Goal: Task Accomplishment & Management: Complete application form

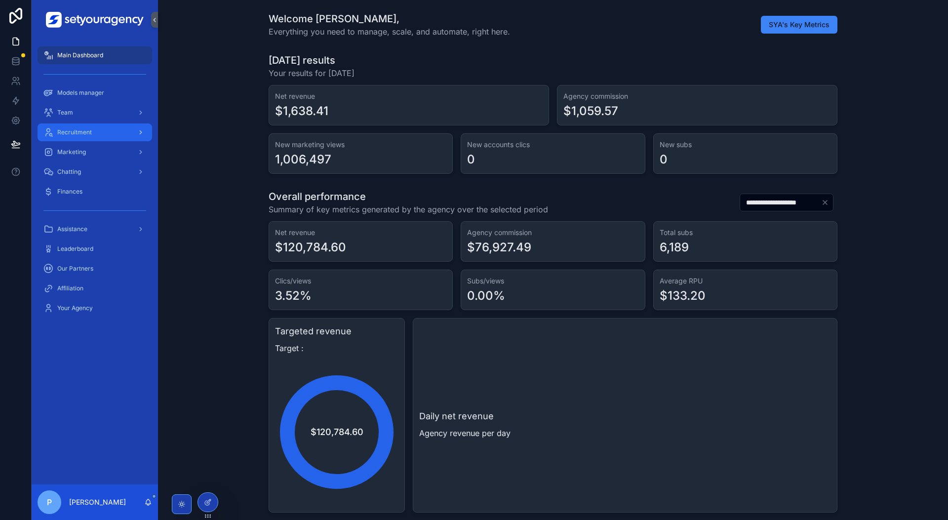
scroll to position [0, 3455]
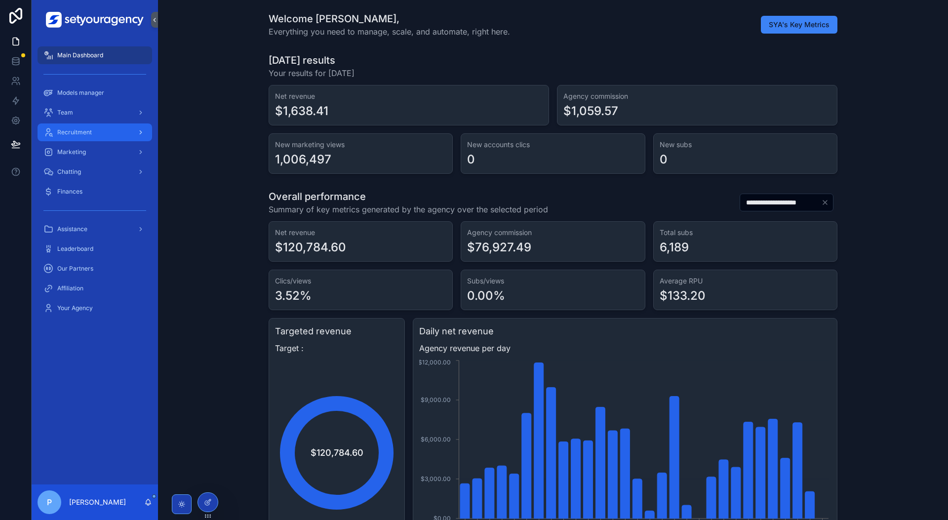
click at [128, 131] on div "Recruitment" at bounding box center [94, 132] width 103 height 16
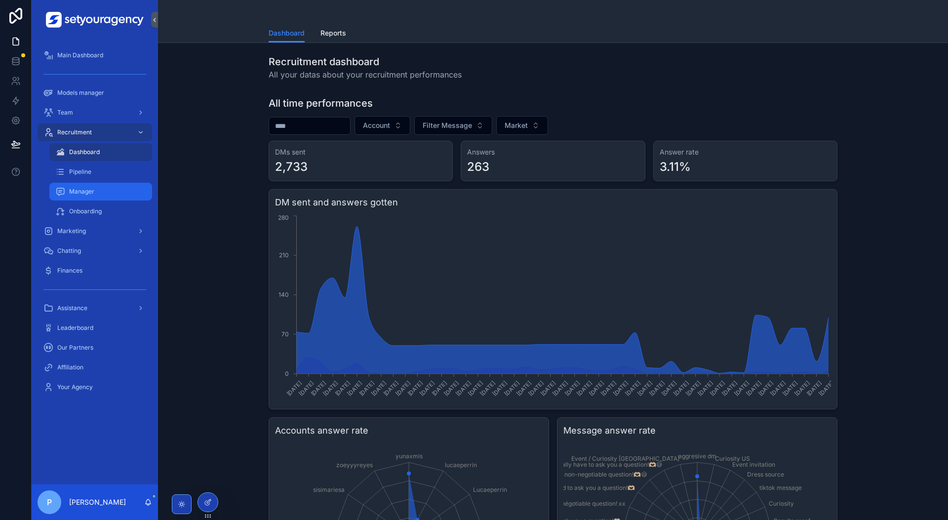
click at [104, 192] on div "Manager" at bounding box center [100, 192] width 91 height 16
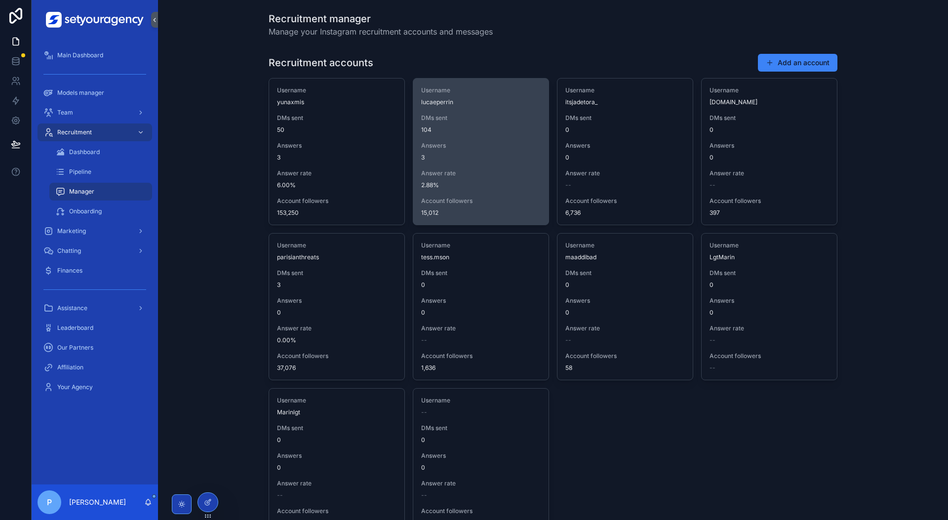
click at [467, 134] on div "Username lucaeperrin DMs sent 104 Answers 3 Answer rate 2.88% Account followers…" at bounding box center [480, 151] width 135 height 146
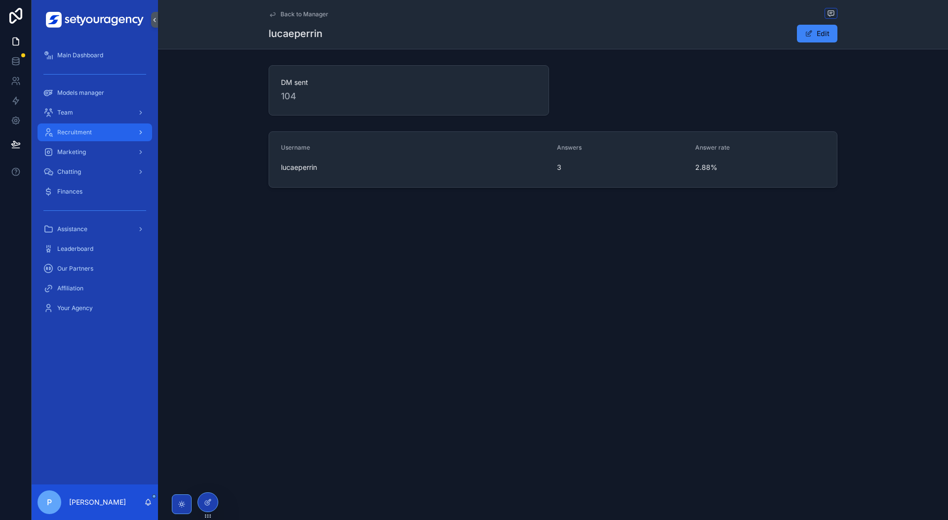
click at [113, 130] on div "Recruitment" at bounding box center [94, 132] width 103 height 16
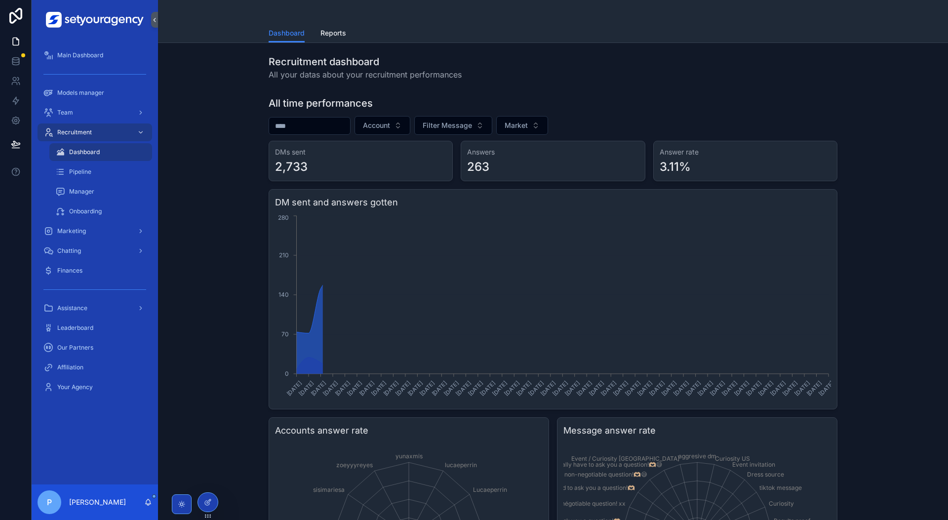
click at [104, 151] on div "Dashboard" at bounding box center [100, 152] width 91 height 16
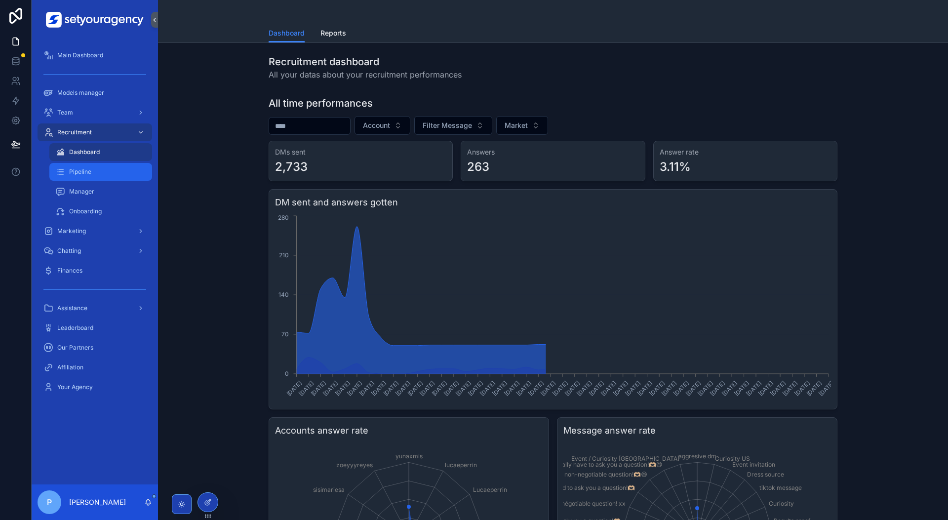
click at [99, 173] on div "Pipeline" at bounding box center [100, 172] width 91 height 16
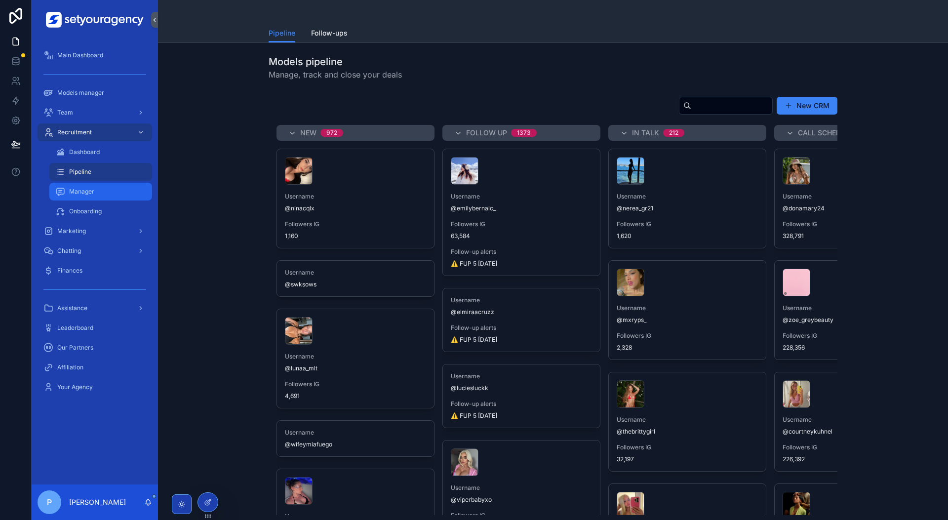
click at [110, 190] on div "Manager" at bounding box center [100, 192] width 91 height 16
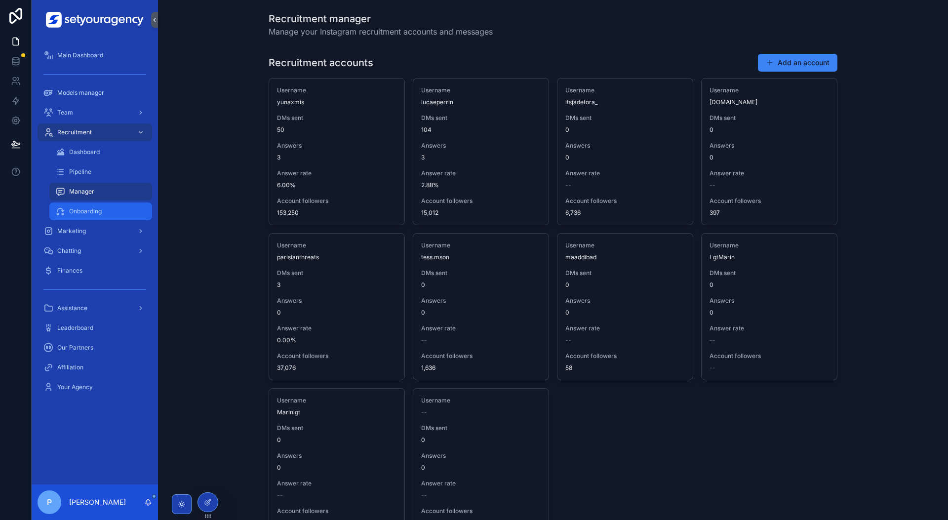
click at [88, 210] on span "Onboarding" at bounding box center [85, 211] width 33 height 8
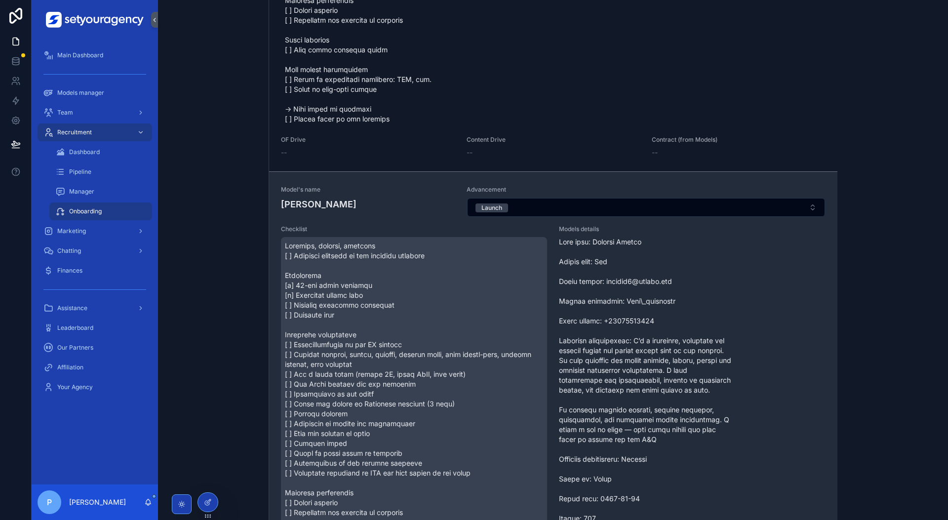
scroll to position [407, 0]
click at [368, 269] on span "scrollable content" at bounding box center [414, 429] width 258 height 375
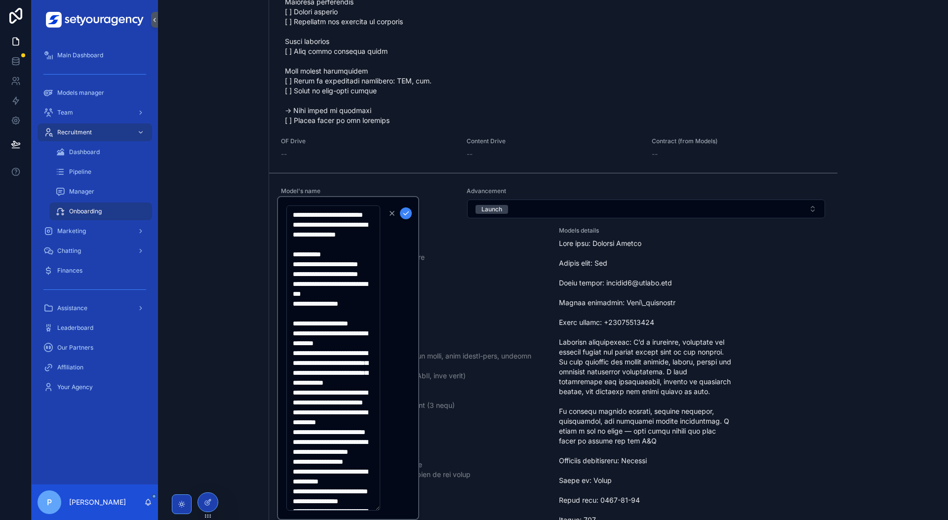
click at [352, 266] on textarea "scrollable content" at bounding box center [333, 357] width 94 height 305
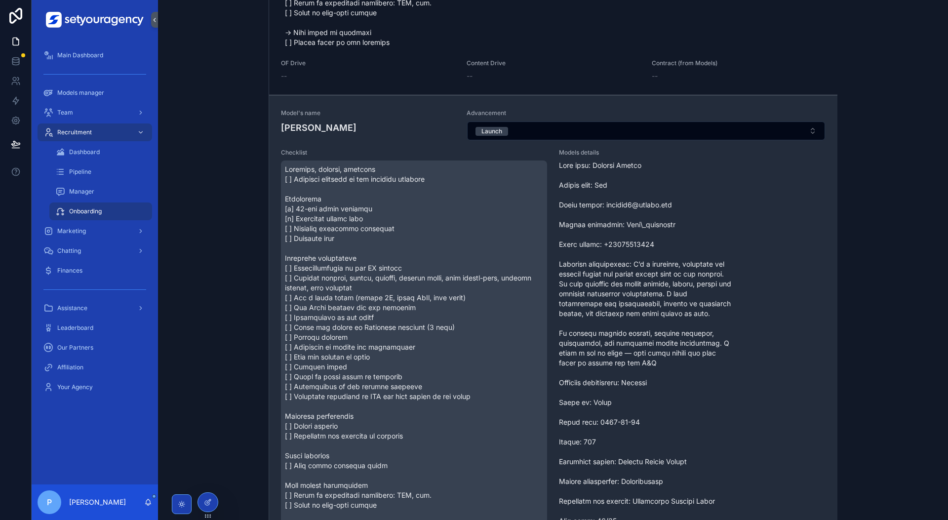
scroll to position [487, 0]
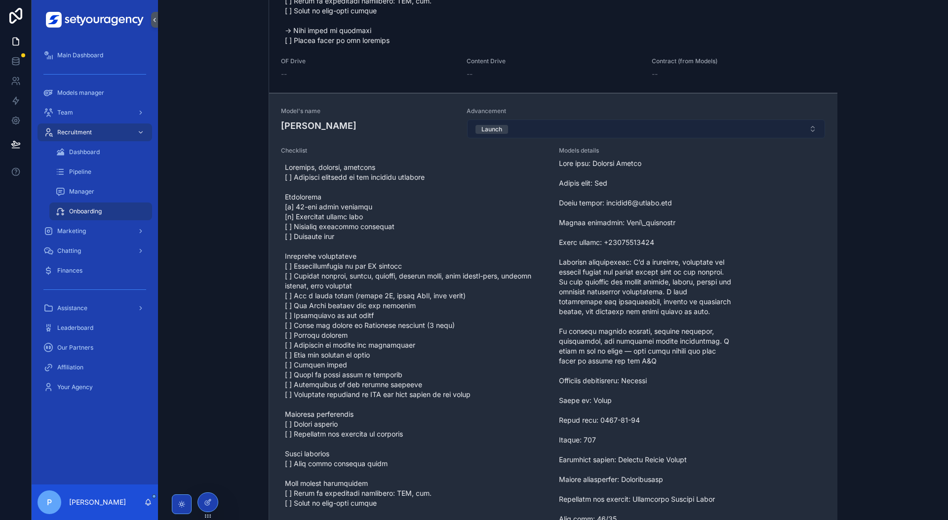
click at [630, 128] on button "Launch" at bounding box center [646, 128] width 358 height 19
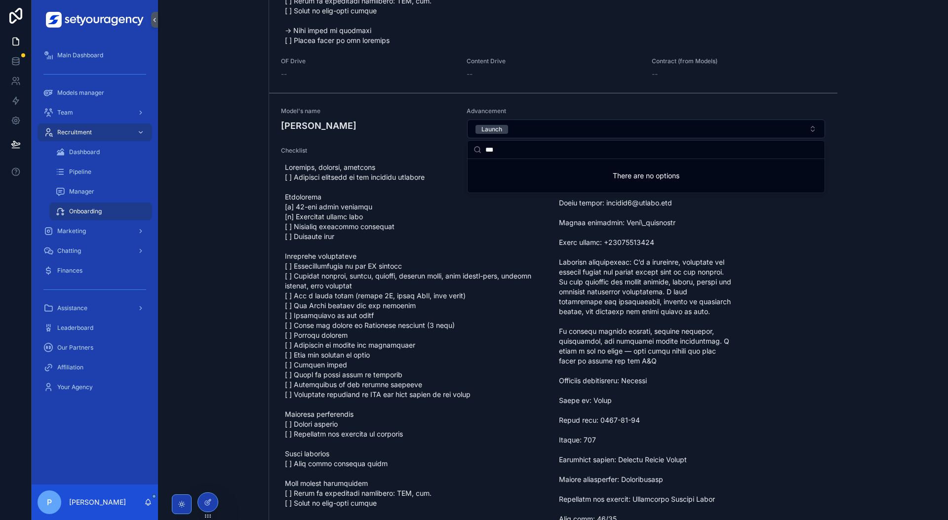
type input "****"
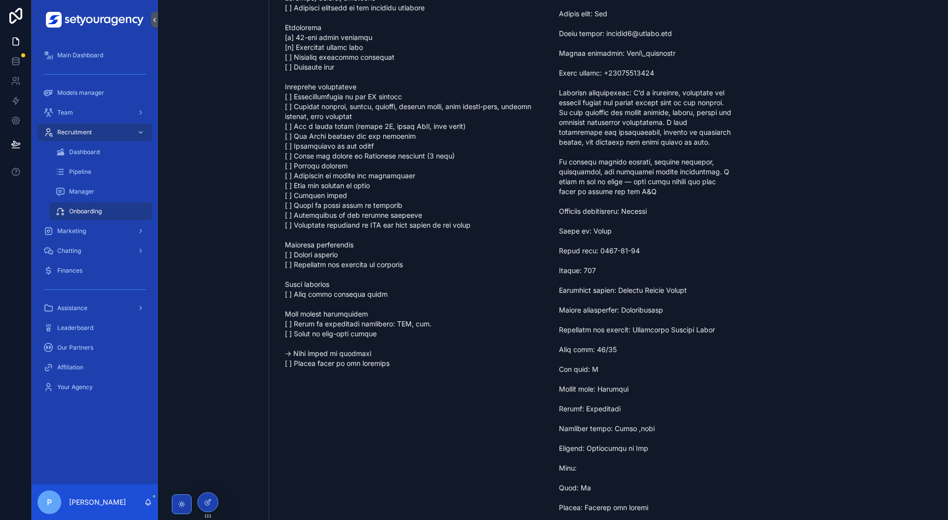
scroll to position [0, 0]
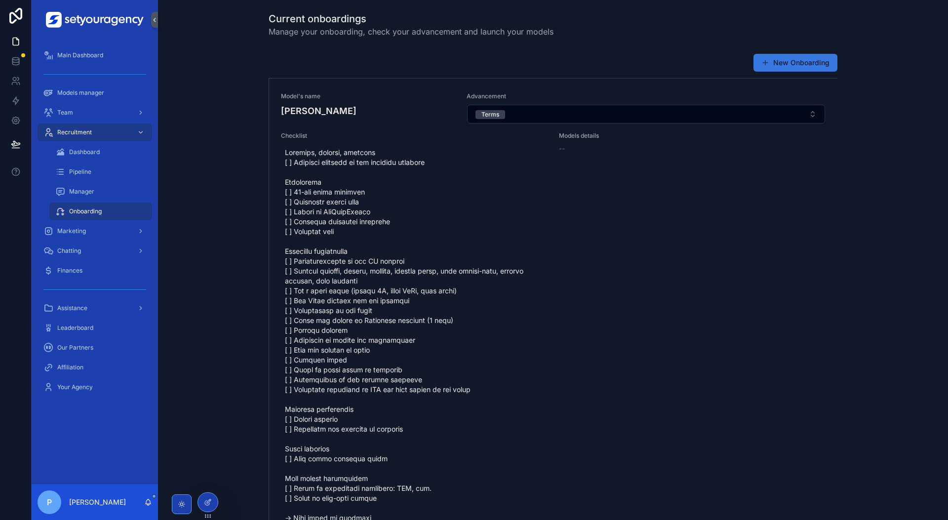
click at [824, 66] on button "New Onboarding" at bounding box center [795, 63] width 84 height 18
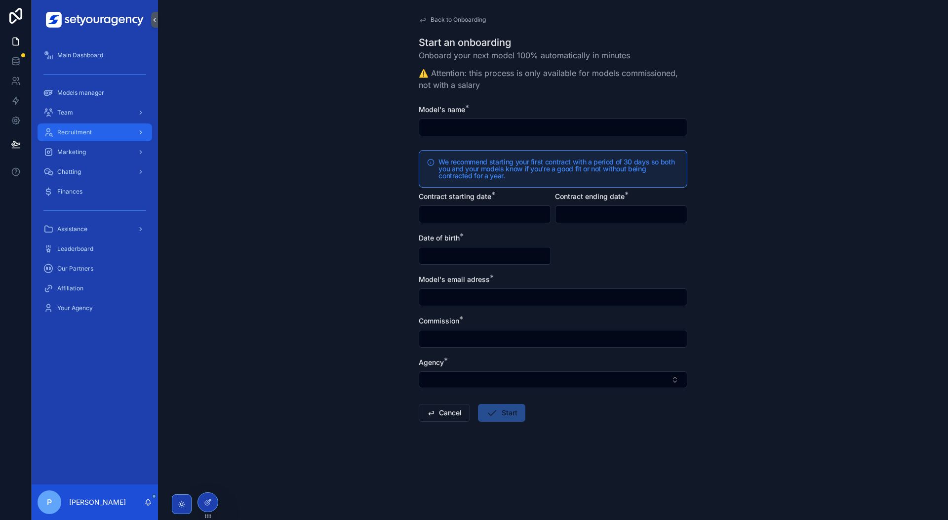
click at [84, 127] on div "Recruitment" at bounding box center [94, 132] width 103 height 16
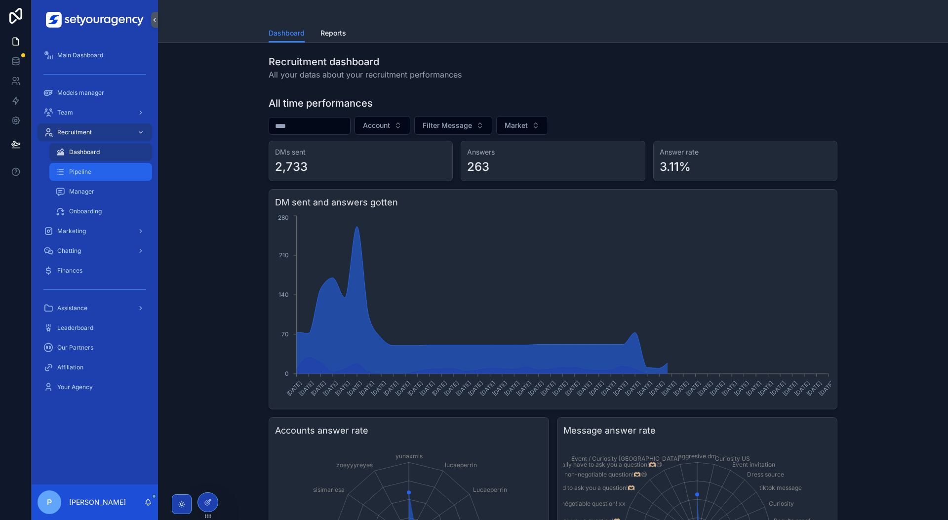
click at [86, 165] on div "Pipeline" at bounding box center [100, 172] width 91 height 16
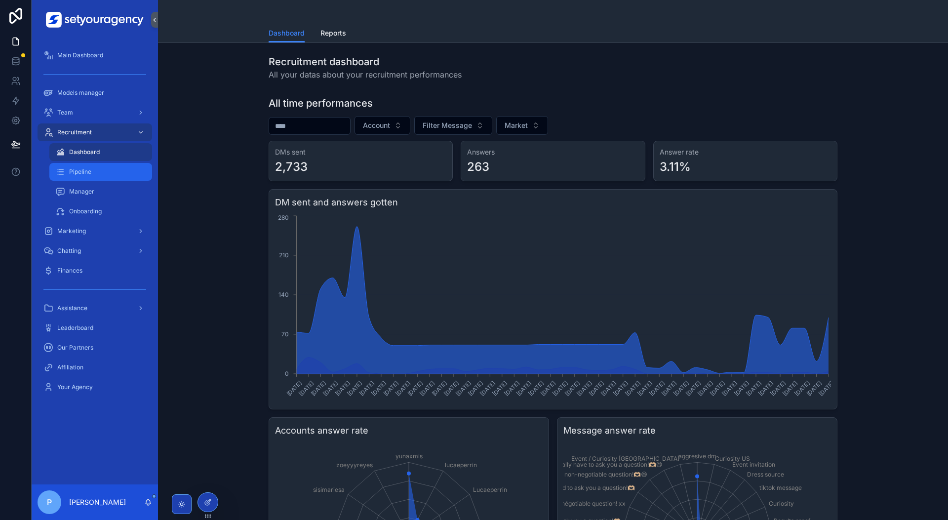
click at [122, 176] on div "Pipeline" at bounding box center [100, 172] width 91 height 16
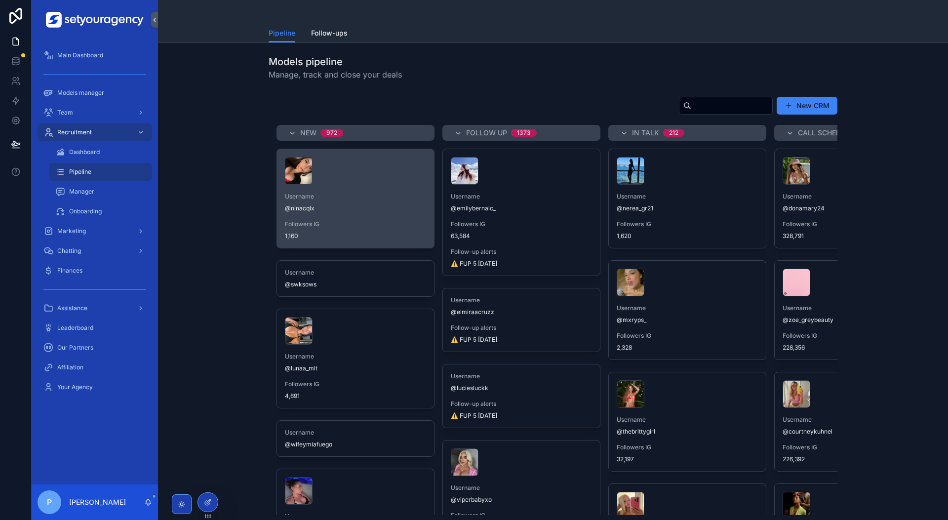
click at [395, 207] on span "@ninacqlx" at bounding box center [355, 208] width 141 height 8
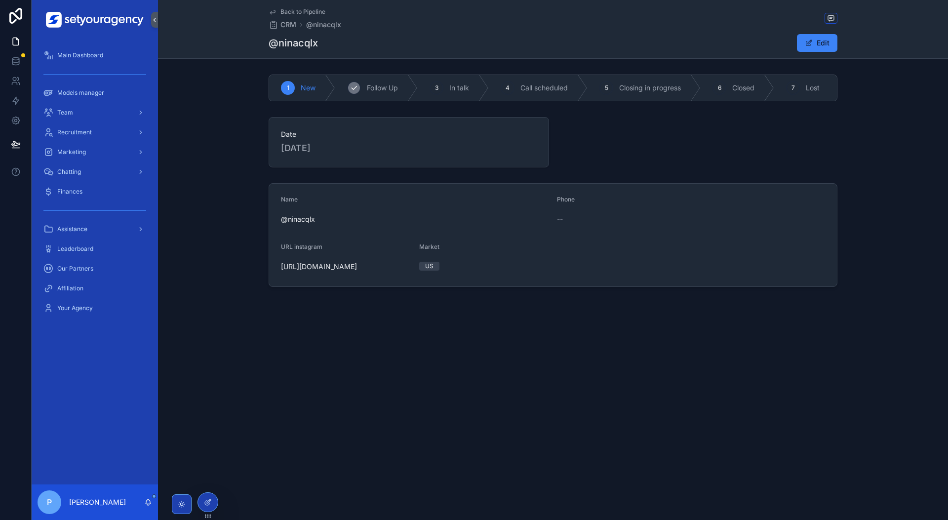
click at [372, 84] on span "Follow Up" at bounding box center [382, 88] width 31 height 10
click at [314, 88] on span "New" at bounding box center [308, 88] width 15 height 10
click at [461, 88] on span "In talk" at bounding box center [459, 88] width 20 height 10
click at [508, 91] on span "Call scheduled" at bounding box center [527, 88] width 47 height 10
click at [620, 91] on span "Closing in progress" at bounding box center [609, 88] width 62 height 10
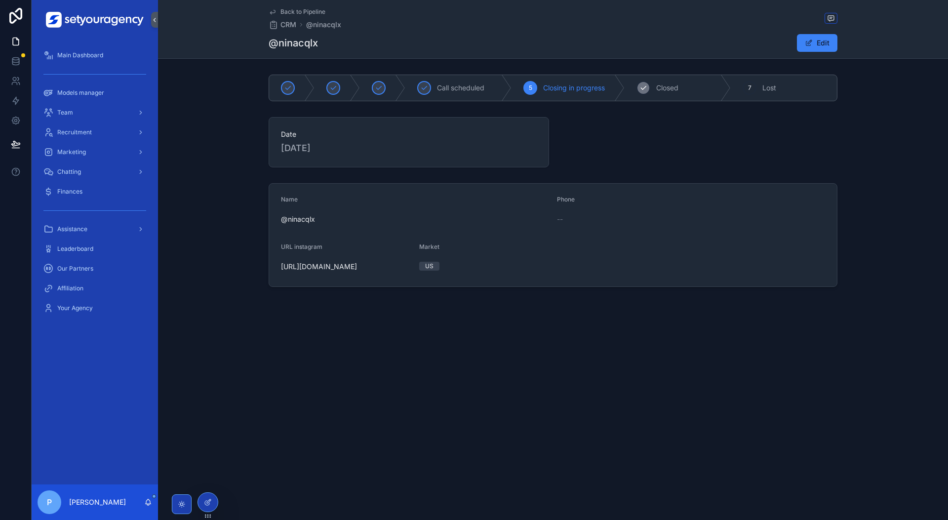
click at [673, 87] on span "Closed" at bounding box center [667, 88] width 22 height 10
click at [816, 45] on button "Edit" at bounding box center [817, 43] width 40 height 18
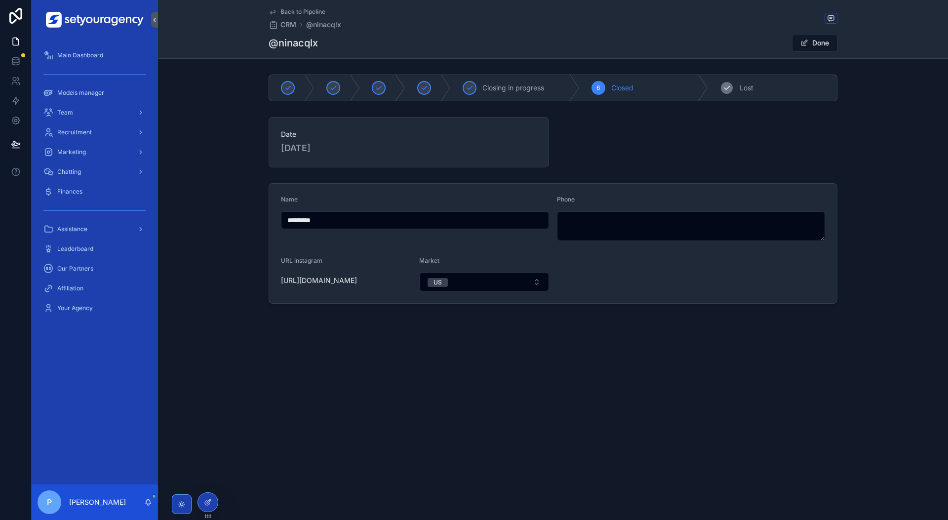
click at [757, 87] on div "7 Lost" at bounding box center [772, 88] width 129 height 26
click at [586, 84] on div "Closed" at bounding box center [581, 88] width 170 height 26
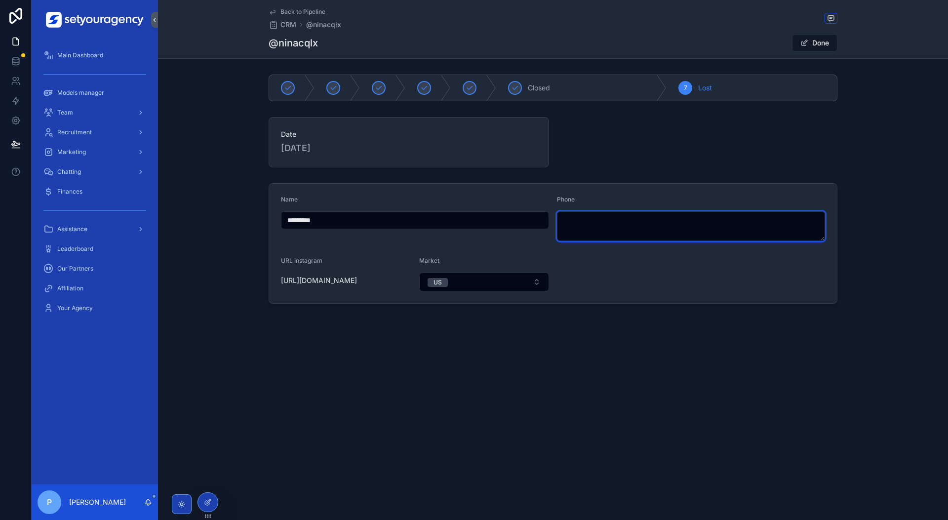
click at [593, 215] on textarea "scrollable content" at bounding box center [691, 226] width 268 height 30
type textarea "***"
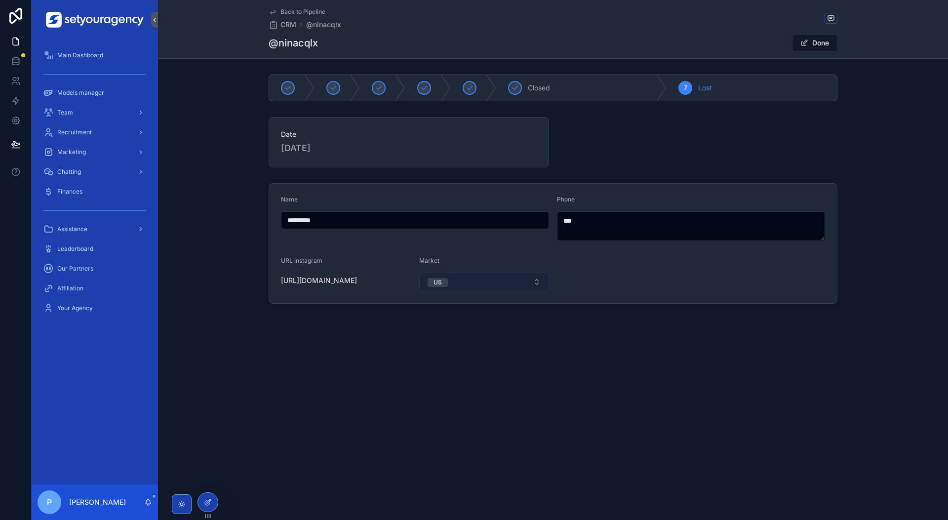
click at [512, 277] on button "US" at bounding box center [484, 281] width 130 height 19
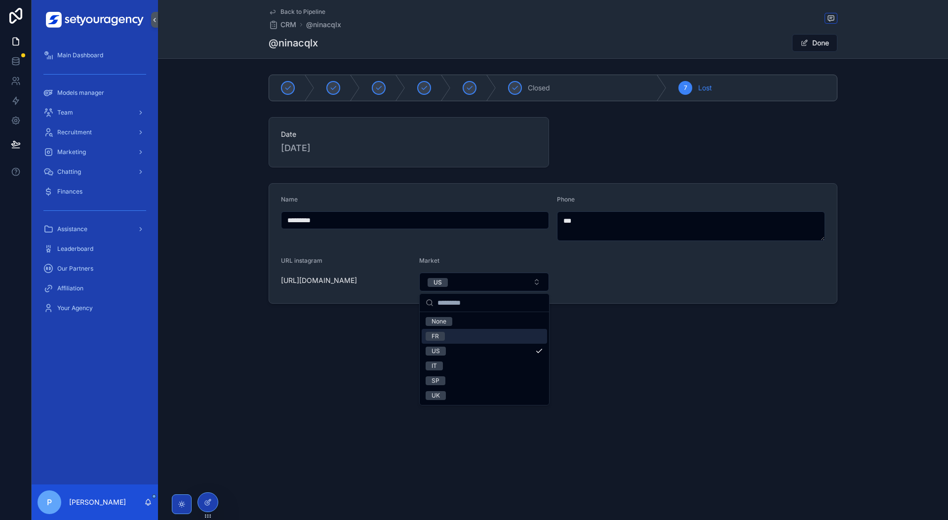
drag, startPoint x: 483, startPoint y: 332, endPoint x: 481, endPoint y: 339, distance: 7.7
click at [483, 333] on div "FR" at bounding box center [484, 336] width 125 height 15
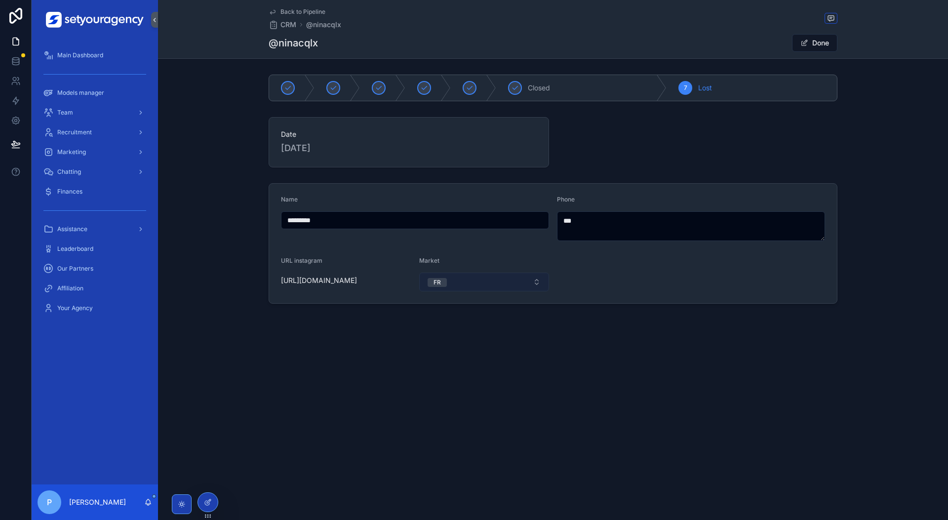
click at [508, 285] on button "FR" at bounding box center [484, 281] width 130 height 19
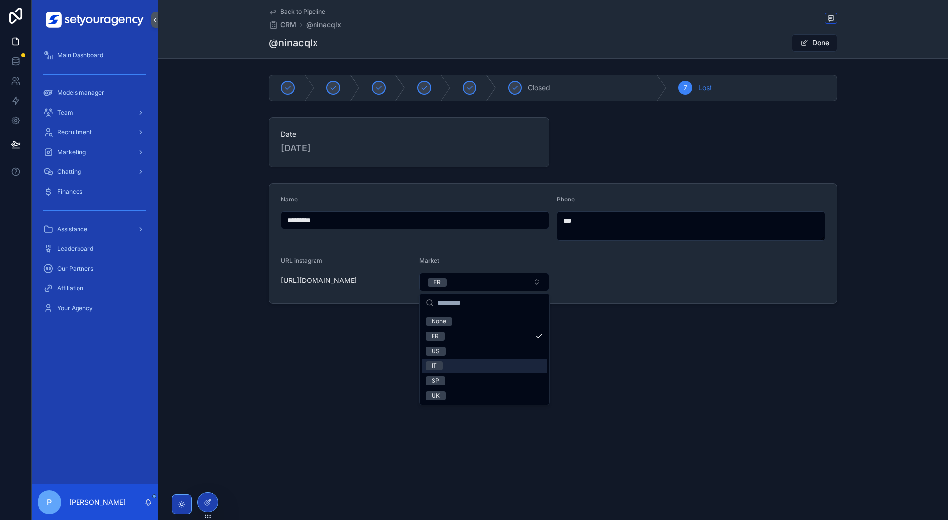
click at [484, 372] on div "IT" at bounding box center [484, 365] width 125 height 15
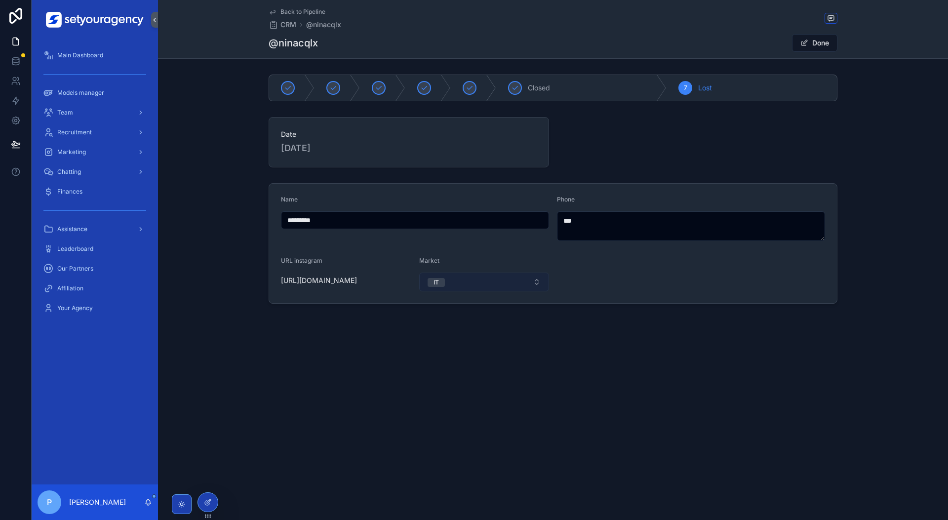
click at [514, 286] on button "IT" at bounding box center [484, 281] width 130 height 19
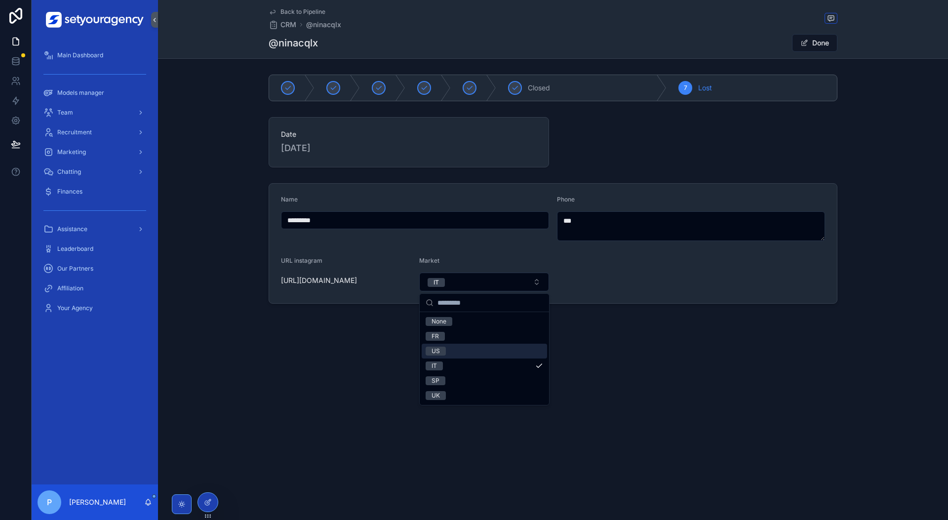
click at [493, 344] on div "US" at bounding box center [484, 351] width 125 height 15
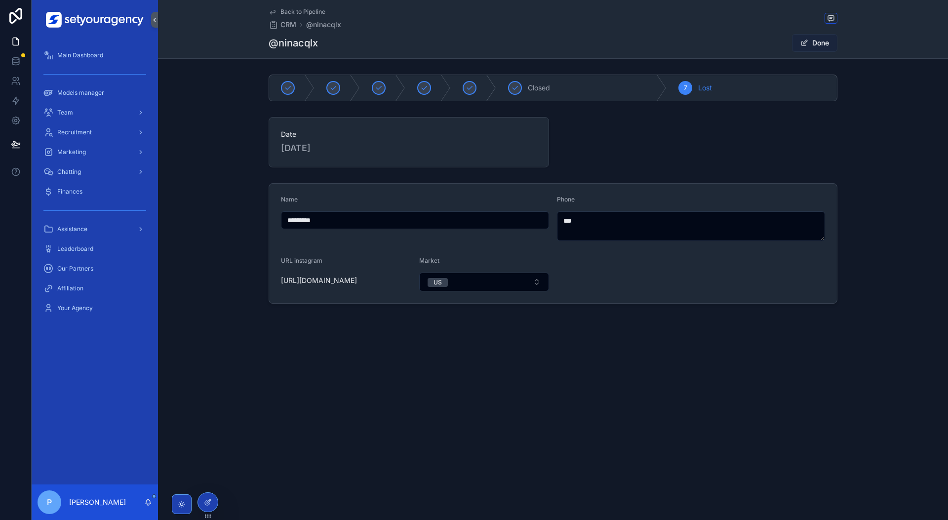
click at [811, 36] on button "Done" at bounding box center [814, 43] width 45 height 18
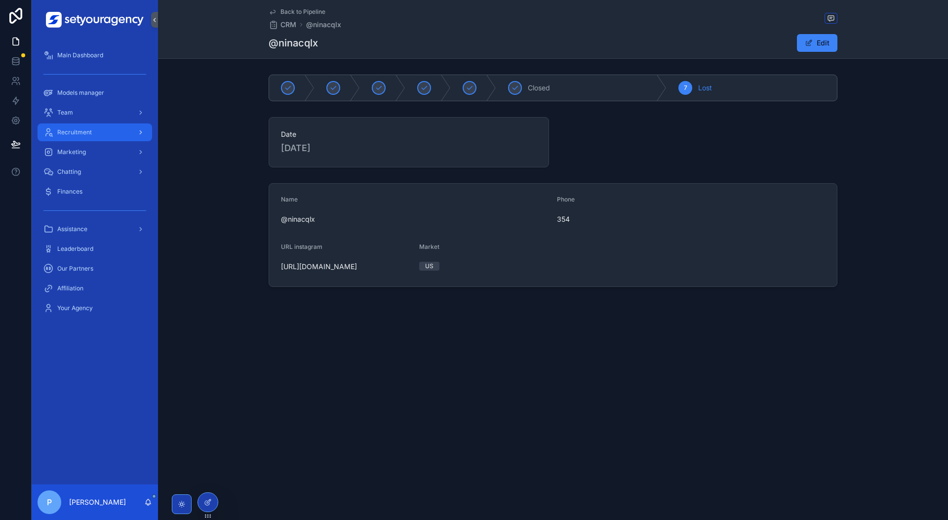
click at [87, 139] on div "Recruitment" at bounding box center [94, 132] width 103 height 16
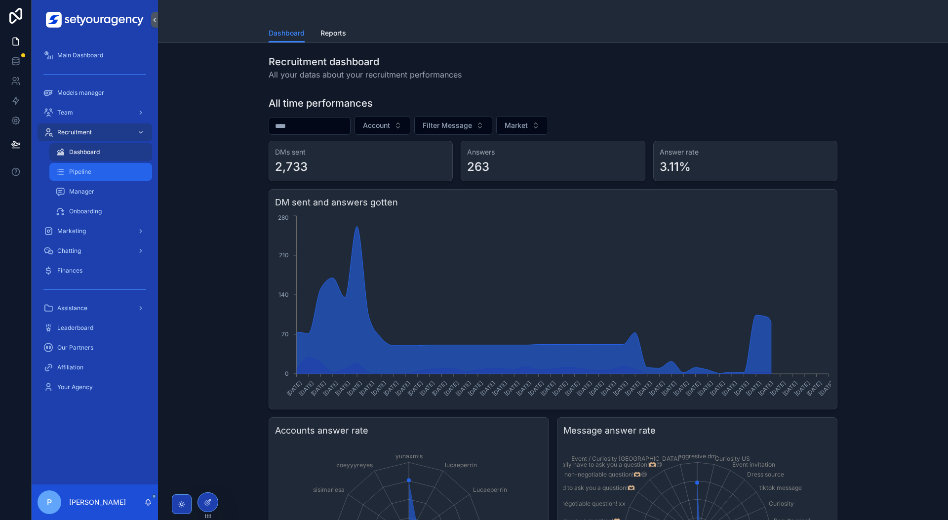
click at [106, 168] on div "Pipeline" at bounding box center [100, 172] width 91 height 16
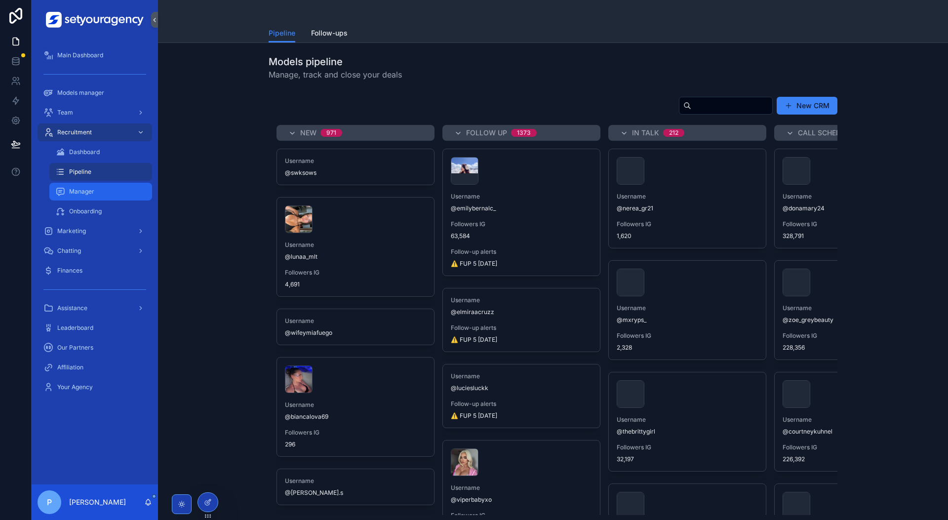
drag, startPoint x: 107, startPoint y: 169, endPoint x: 107, endPoint y: 195, distance: 26.7
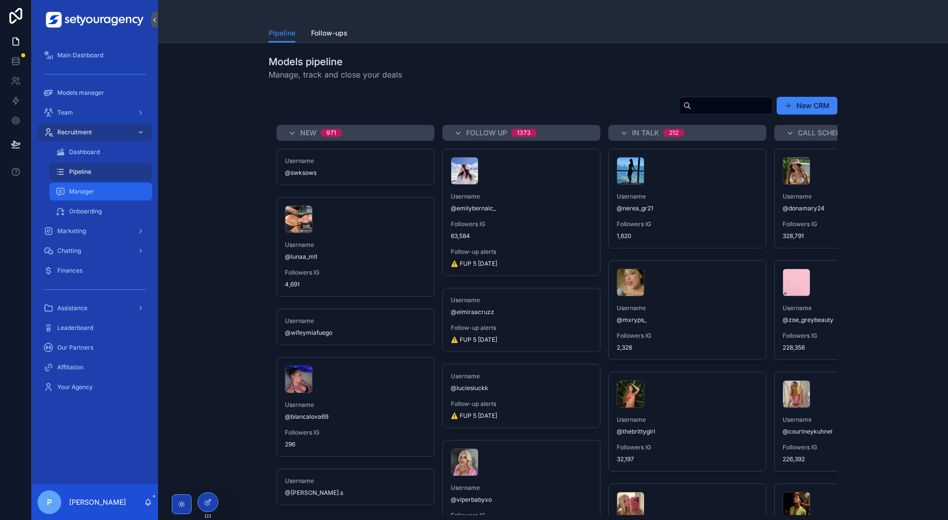
click at [107, 169] on div "Pipeline" at bounding box center [100, 172] width 91 height 16
click at [122, 168] on div "Pipeline" at bounding box center [100, 172] width 91 height 16
click at [107, 195] on div "Manager" at bounding box center [100, 192] width 91 height 16
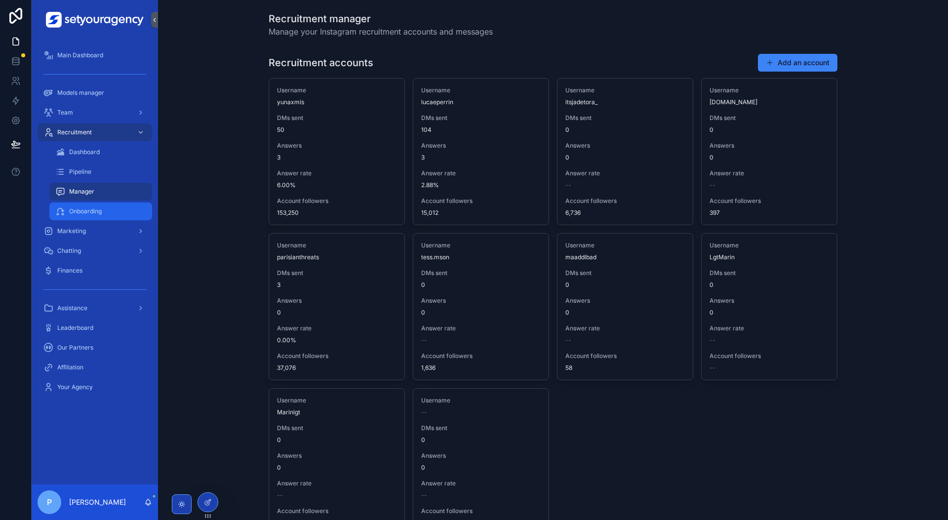
click at [109, 217] on div "Onboarding" at bounding box center [100, 211] width 91 height 16
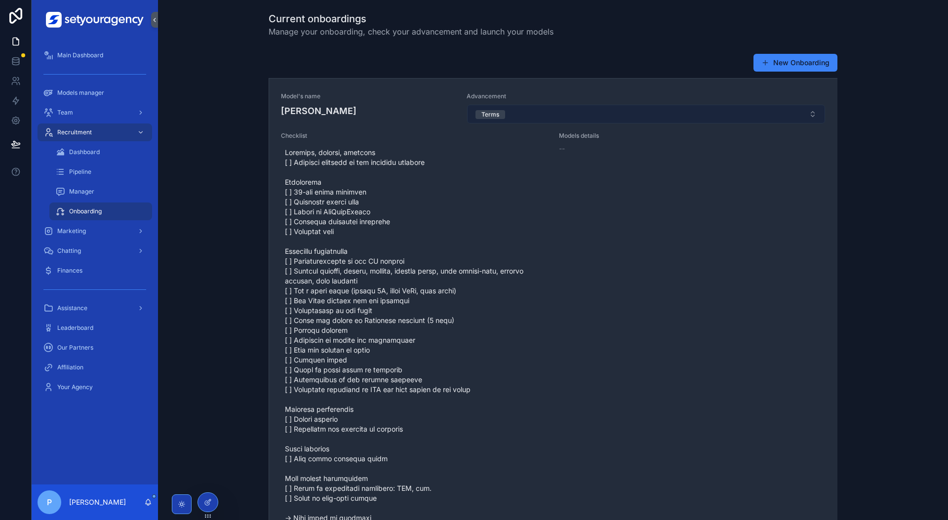
click at [551, 111] on button "Terms" at bounding box center [646, 114] width 358 height 19
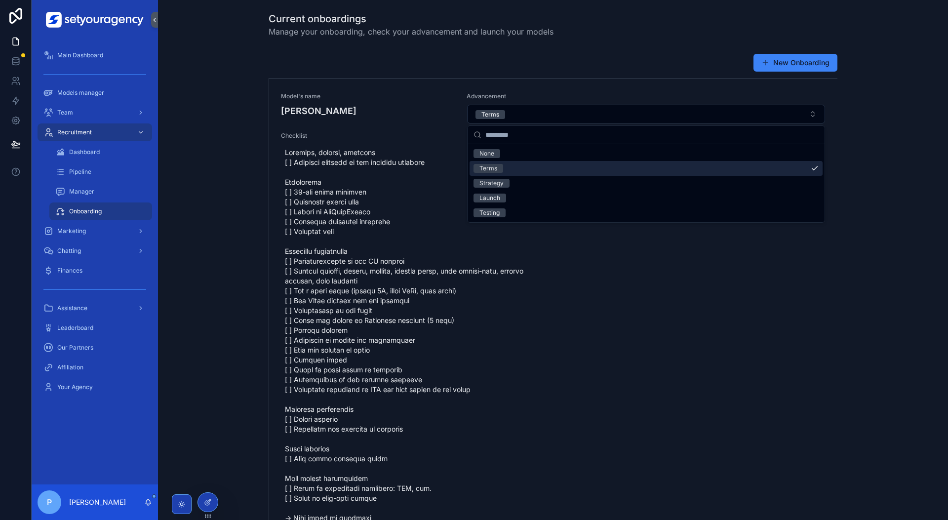
click at [529, 172] on div "Terms" at bounding box center [645, 168] width 353 height 15
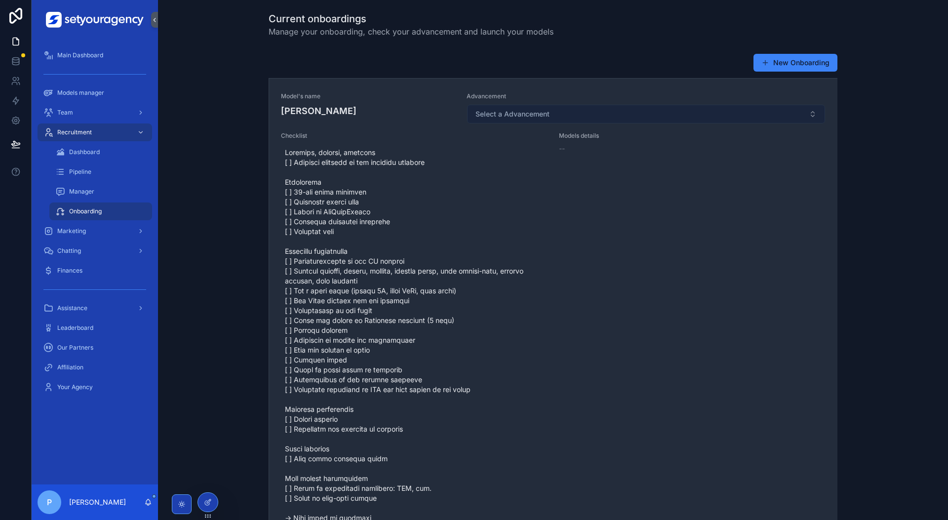
click at [553, 117] on button "Select a Advancement" at bounding box center [646, 114] width 358 height 19
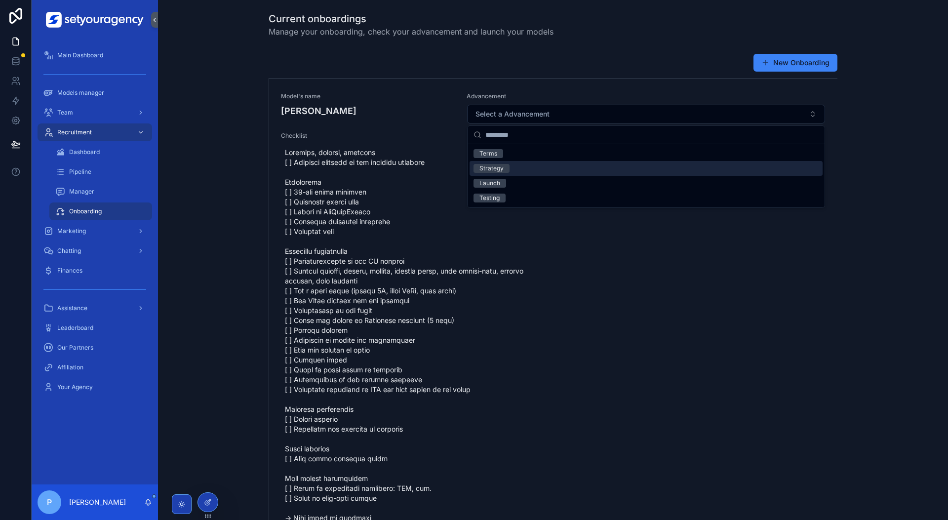
click at [524, 168] on div "Strategy" at bounding box center [645, 168] width 353 height 15
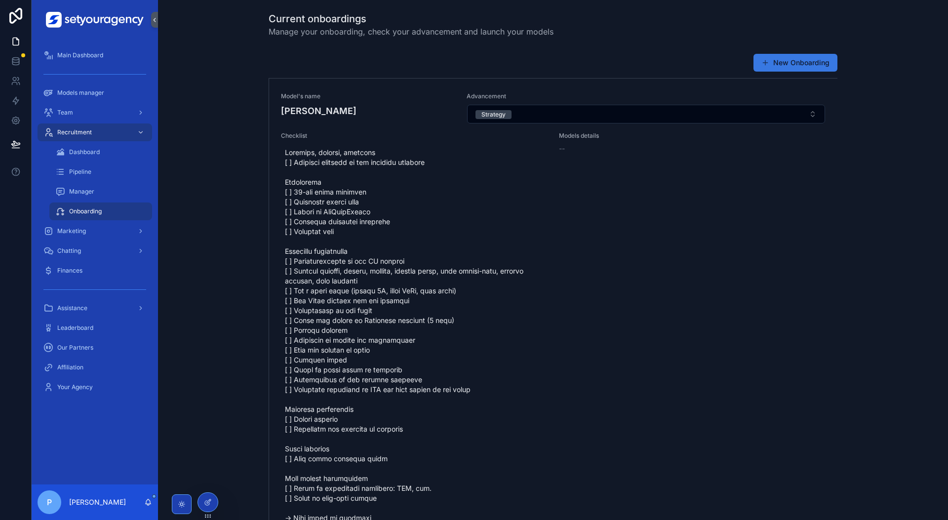
click at [779, 60] on button "New Onboarding" at bounding box center [795, 63] width 84 height 18
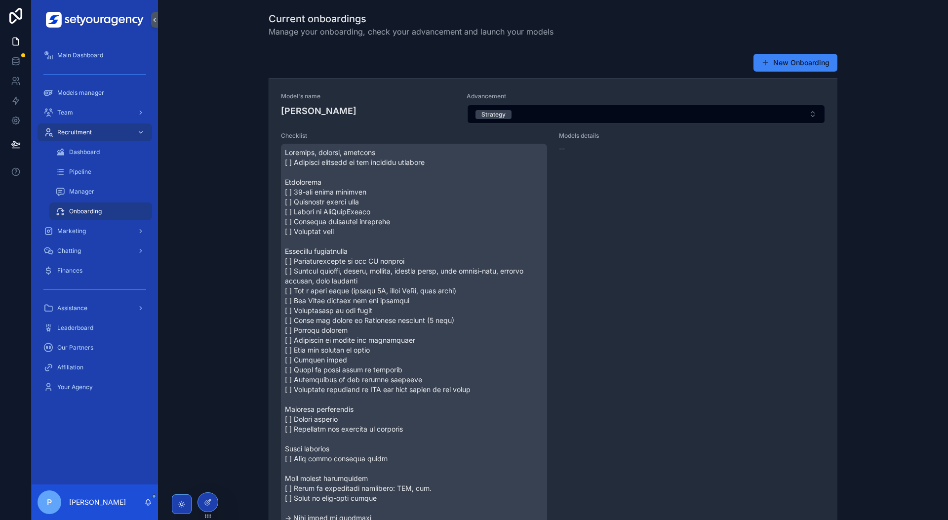
click at [335, 172] on span "scrollable content" at bounding box center [414, 340] width 258 height 385
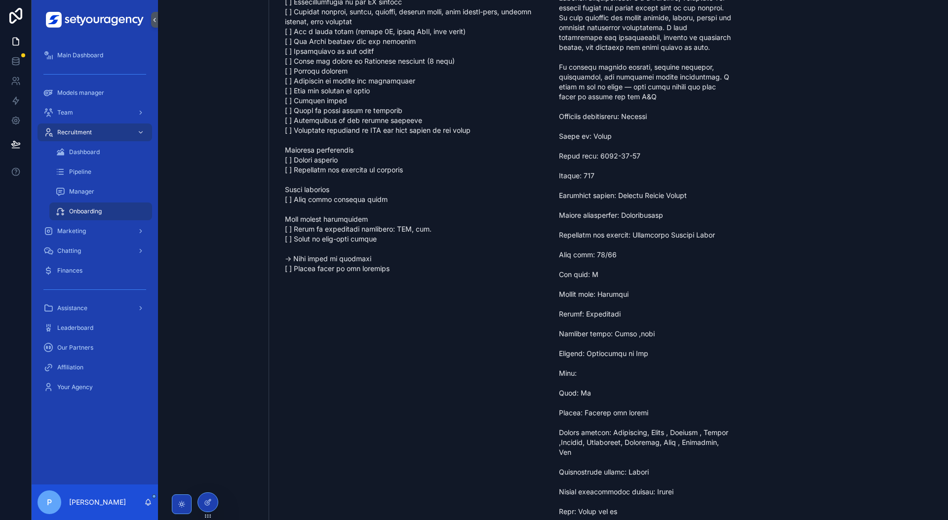
scroll to position [750, 0]
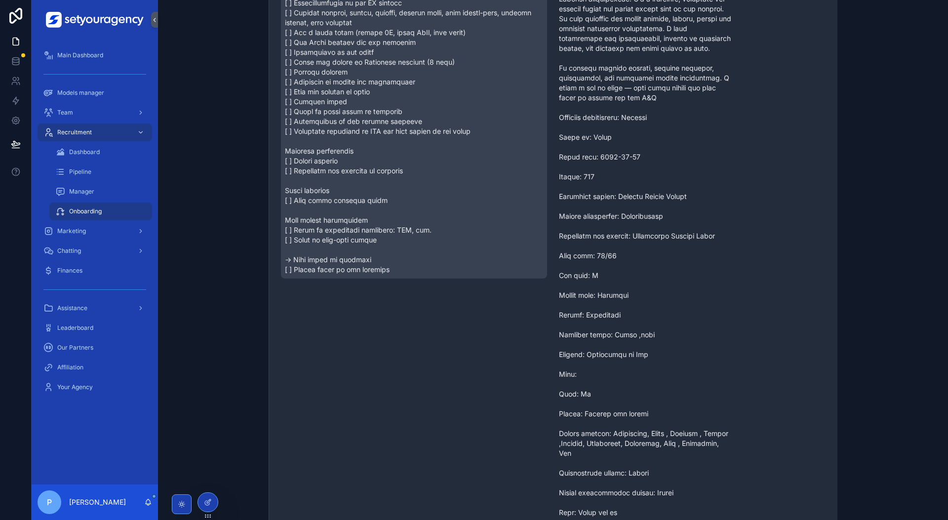
click at [290, 205] on span "scrollable content" at bounding box center [414, 86] width 258 height 375
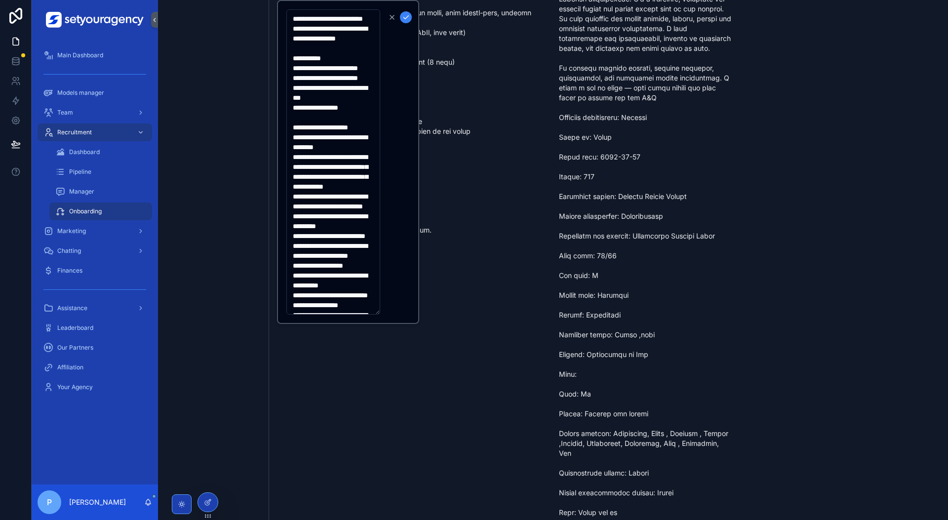
click at [246, 192] on div "New Onboarding Model's name [PERSON_NAME] Advancement Strategy Checklist Models…" at bounding box center [553, 388] width 774 height 2178
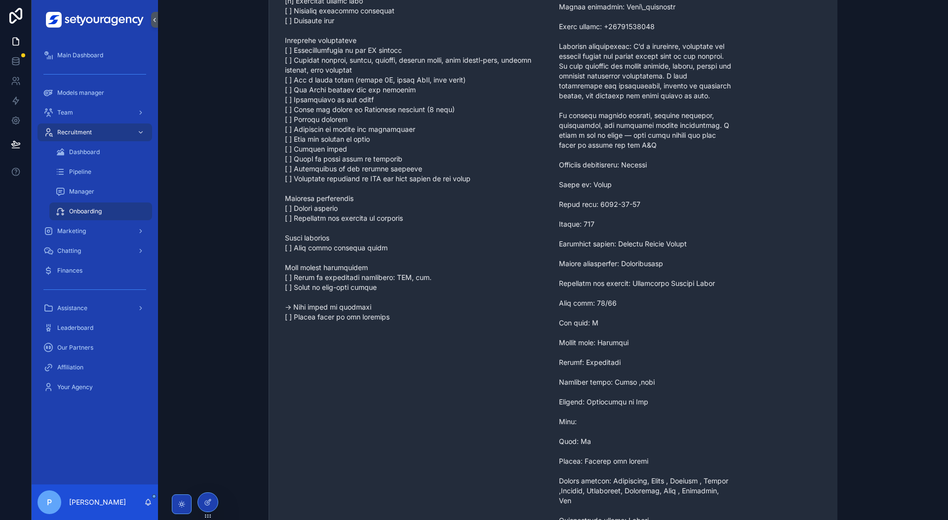
scroll to position [702, 0]
click at [651, 215] on span "scrollable content" at bounding box center [646, 358] width 174 height 829
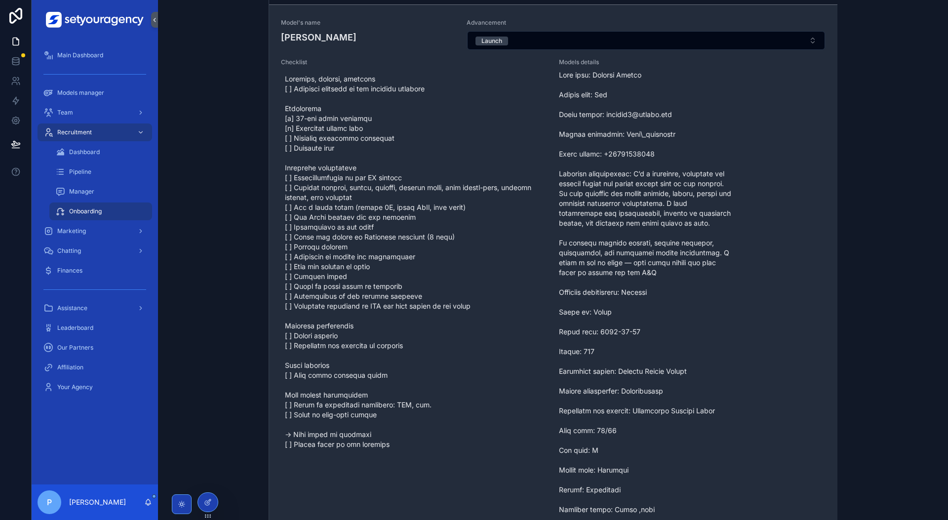
scroll to position [575, 0]
click at [651, 215] on span "scrollable content" at bounding box center [646, 485] width 174 height 829
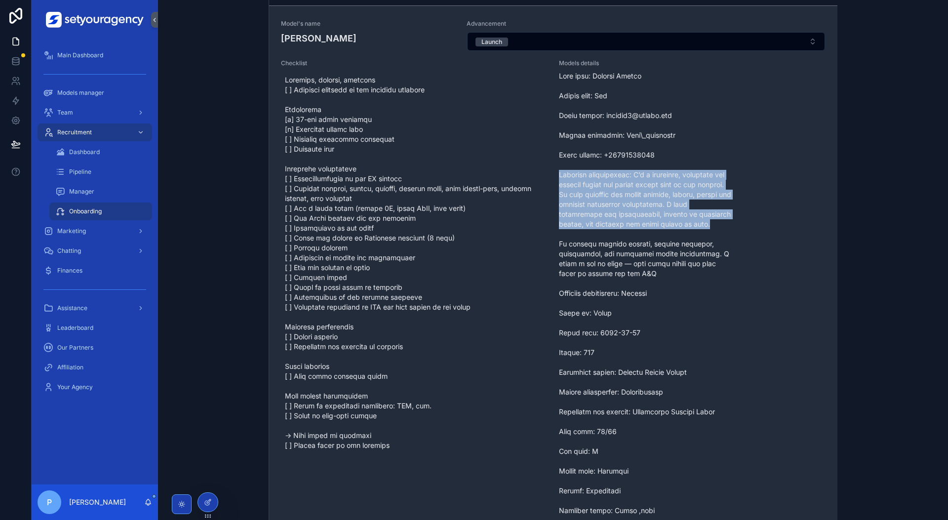
click at [651, 215] on span "scrollable content" at bounding box center [646, 485] width 174 height 829
click at [650, 210] on span "scrollable content" at bounding box center [646, 485] width 174 height 829
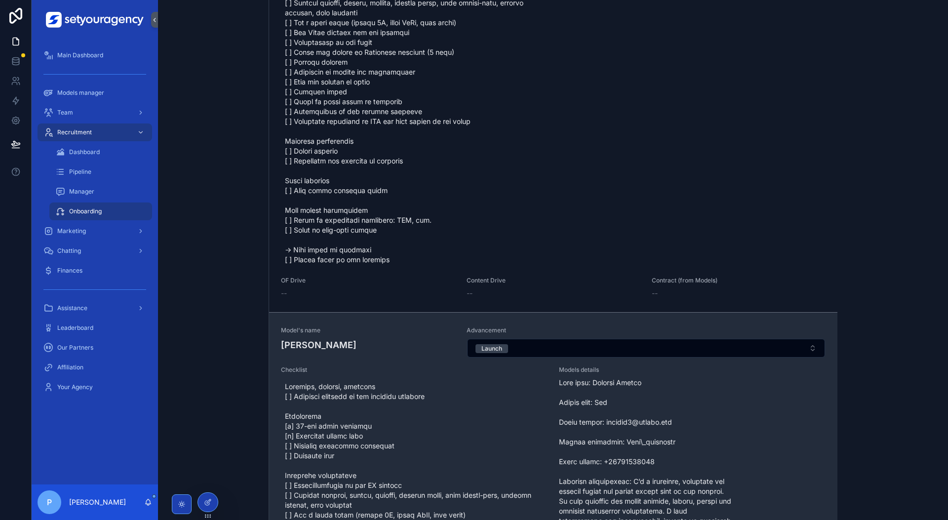
scroll to position [0, 0]
